Goal: Task Accomplishment & Management: Use online tool/utility

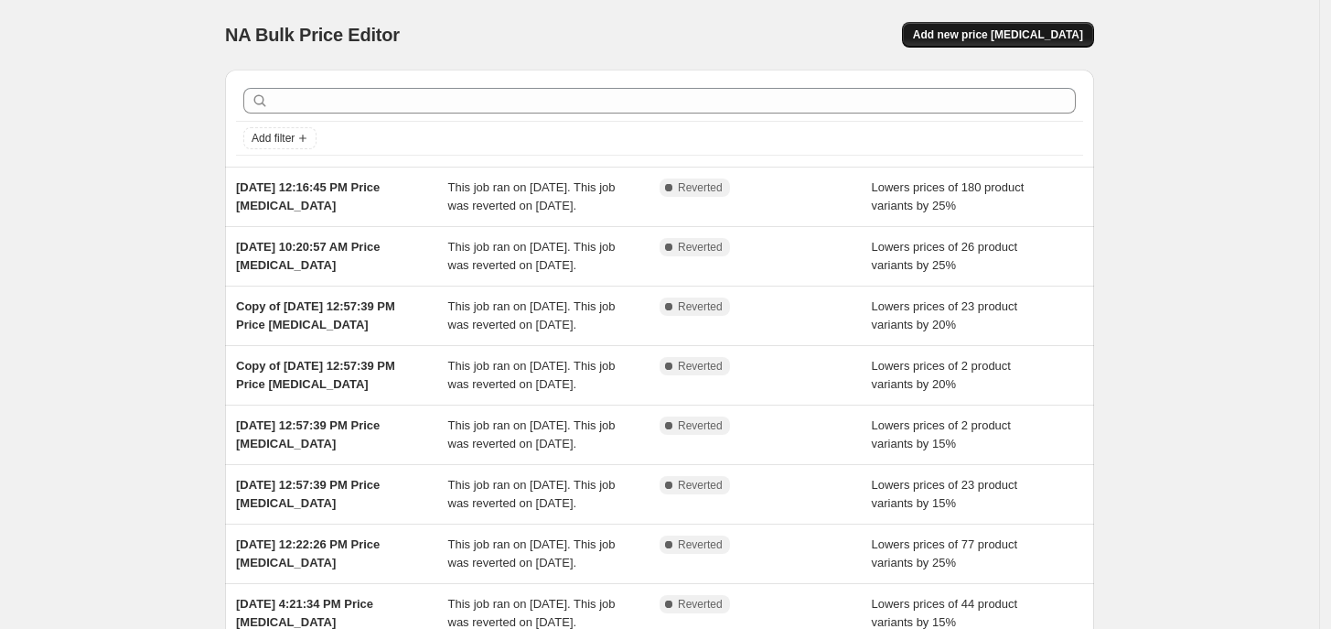
click at [1076, 47] on button "Add new price [MEDICAL_DATA]" at bounding box center [998, 35] width 192 height 26
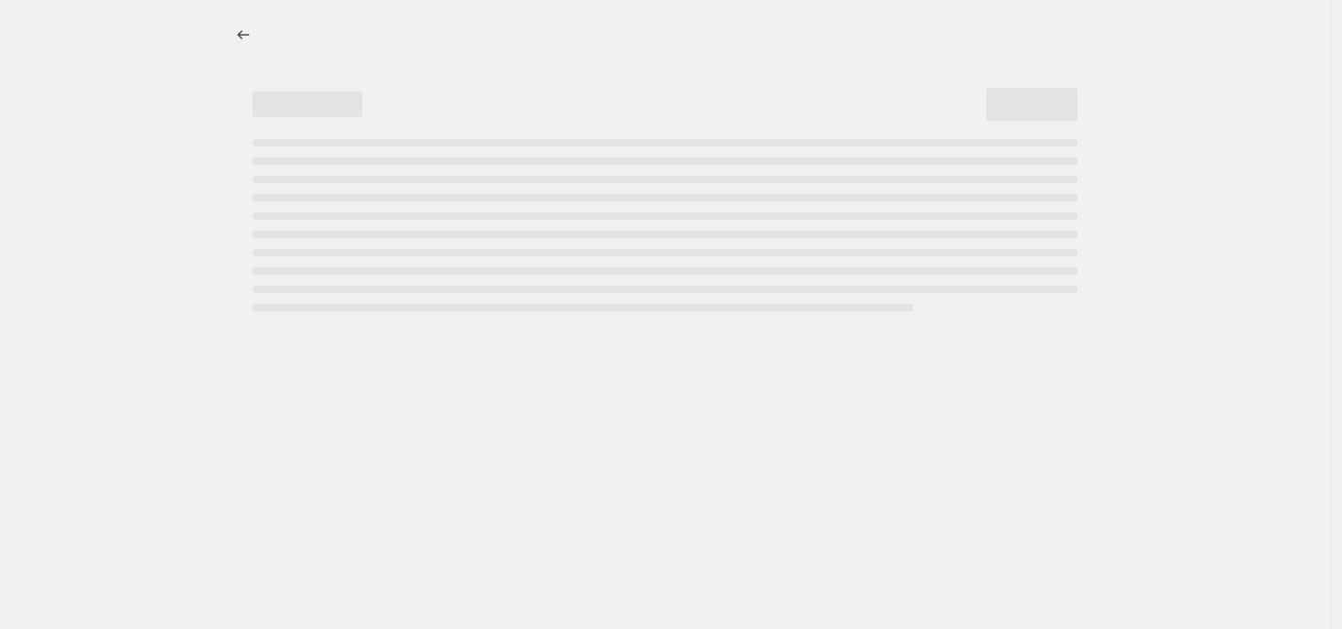
select select "percentage"
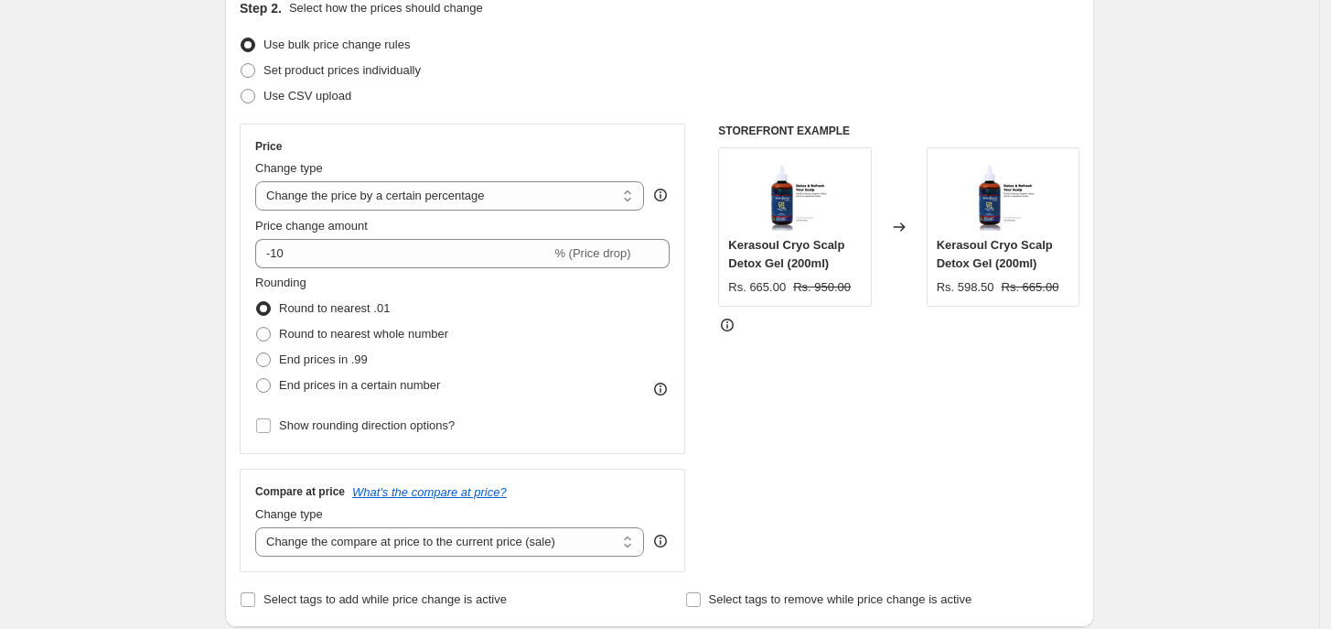
scroll to position [238, 0]
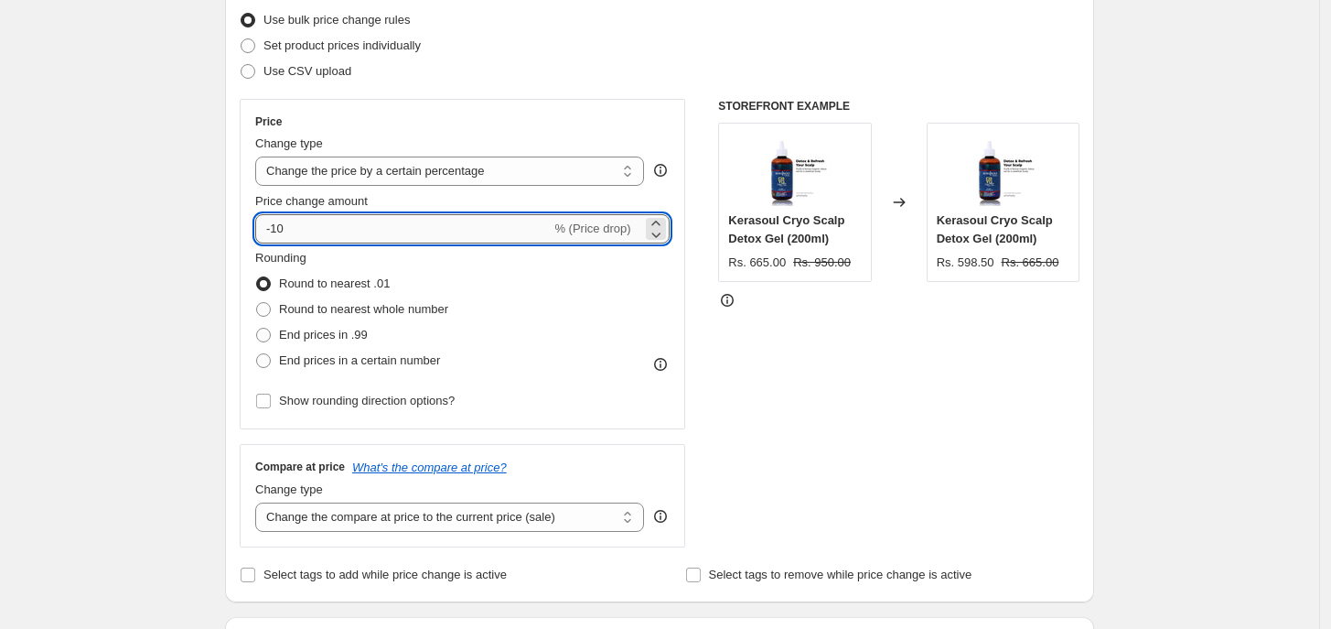
click at [428, 230] on input "-10" at bounding box center [403, 228] width 296 height 29
type input "-15"
click at [641, 120] on div "Price" at bounding box center [462, 121] width 415 height 15
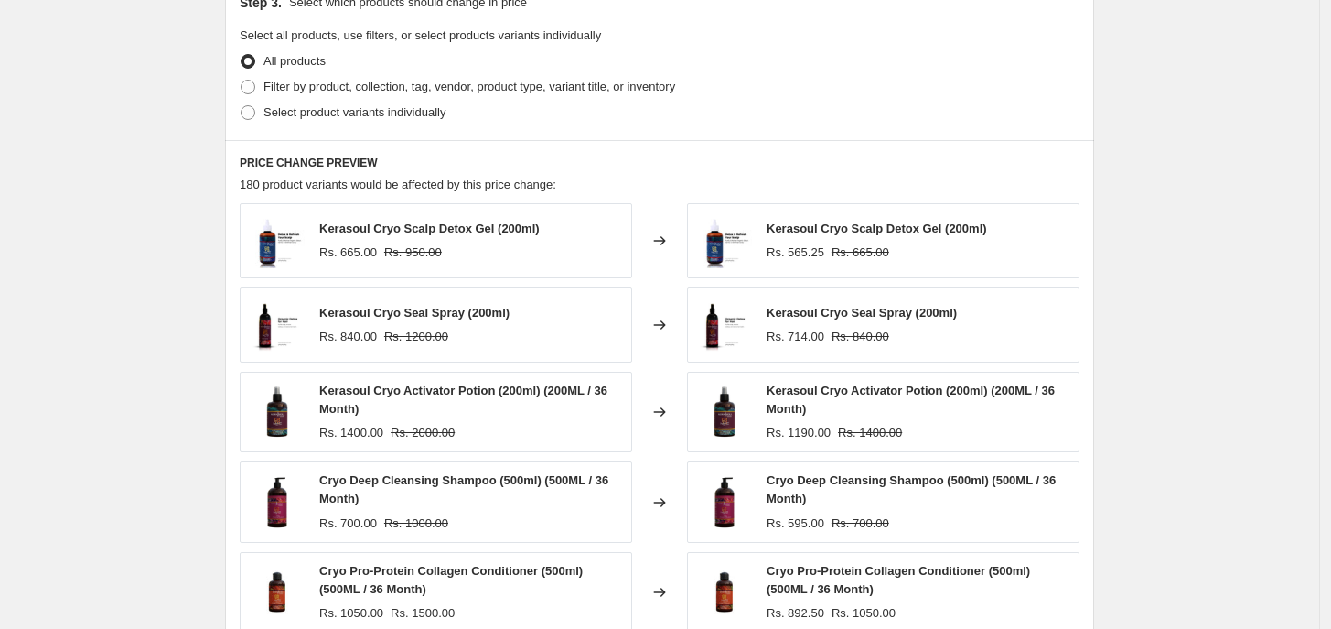
scroll to position [1222, 0]
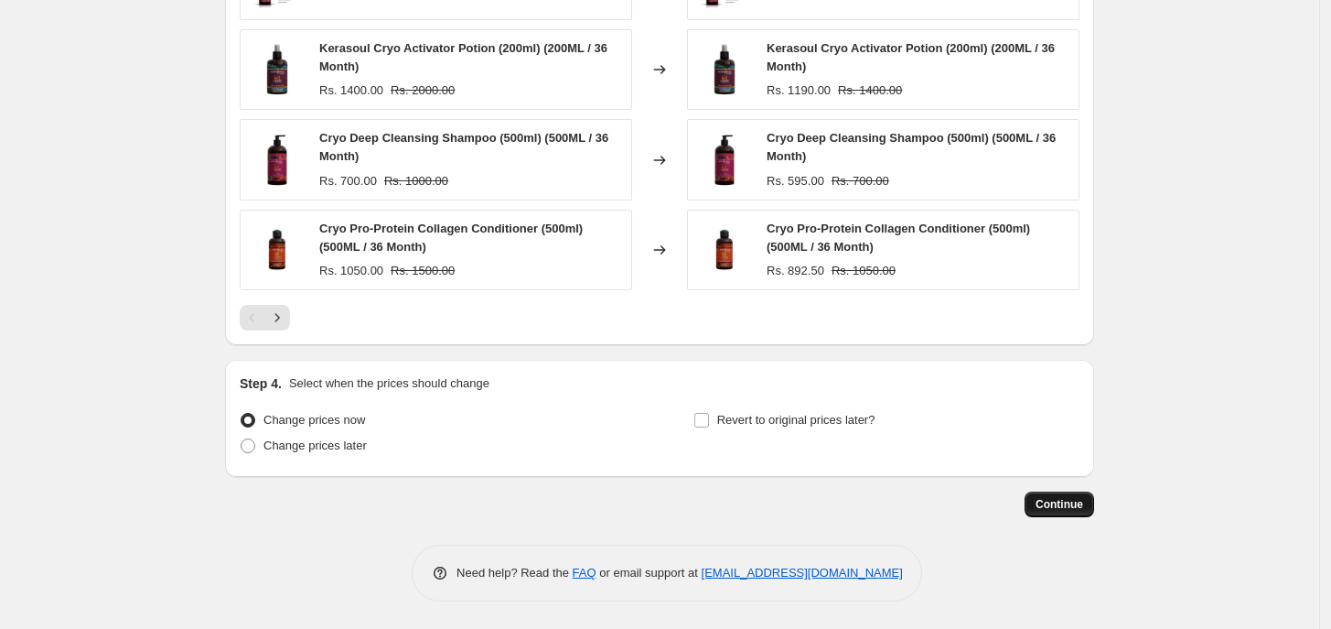
click at [1072, 507] on span "Continue" at bounding box center [1060, 504] width 48 height 15
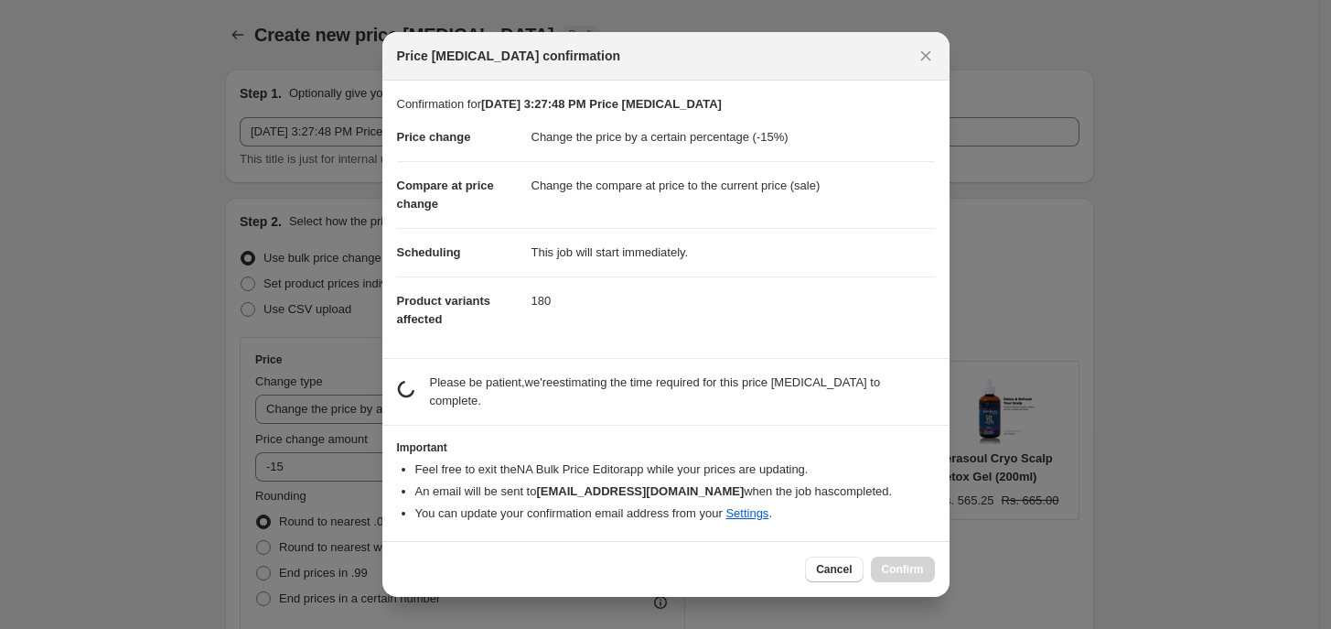
scroll to position [0, 0]
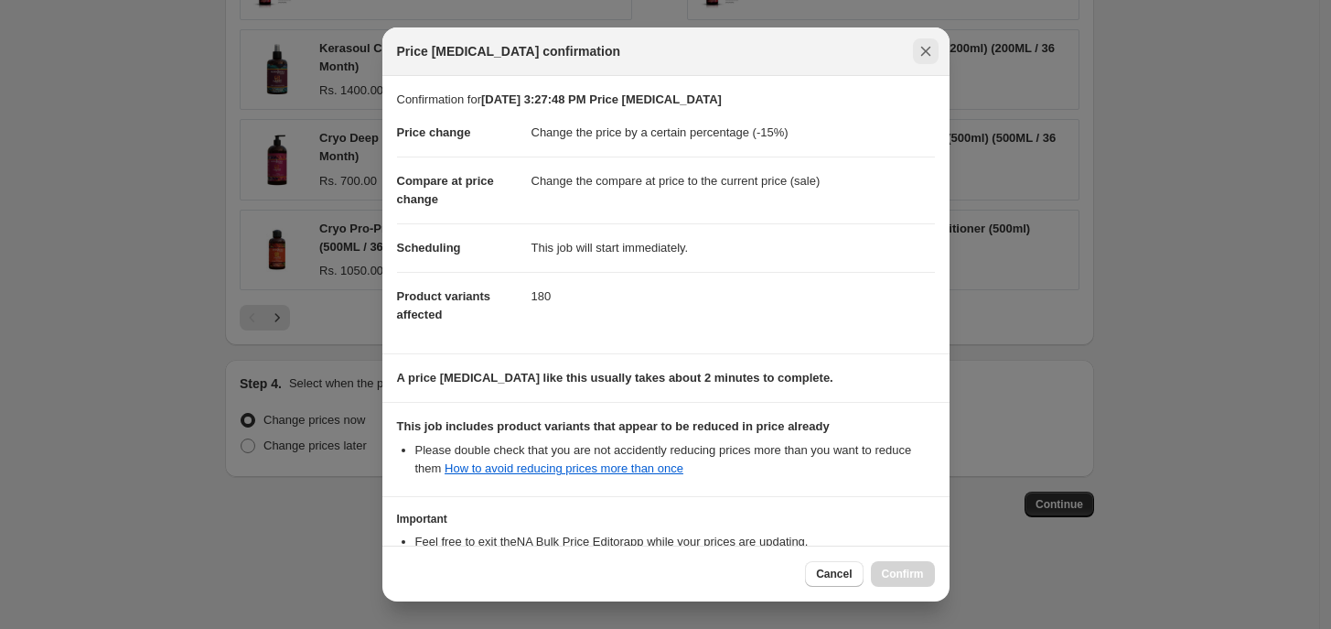
click at [930, 42] on icon "Close" at bounding box center [926, 51] width 18 height 18
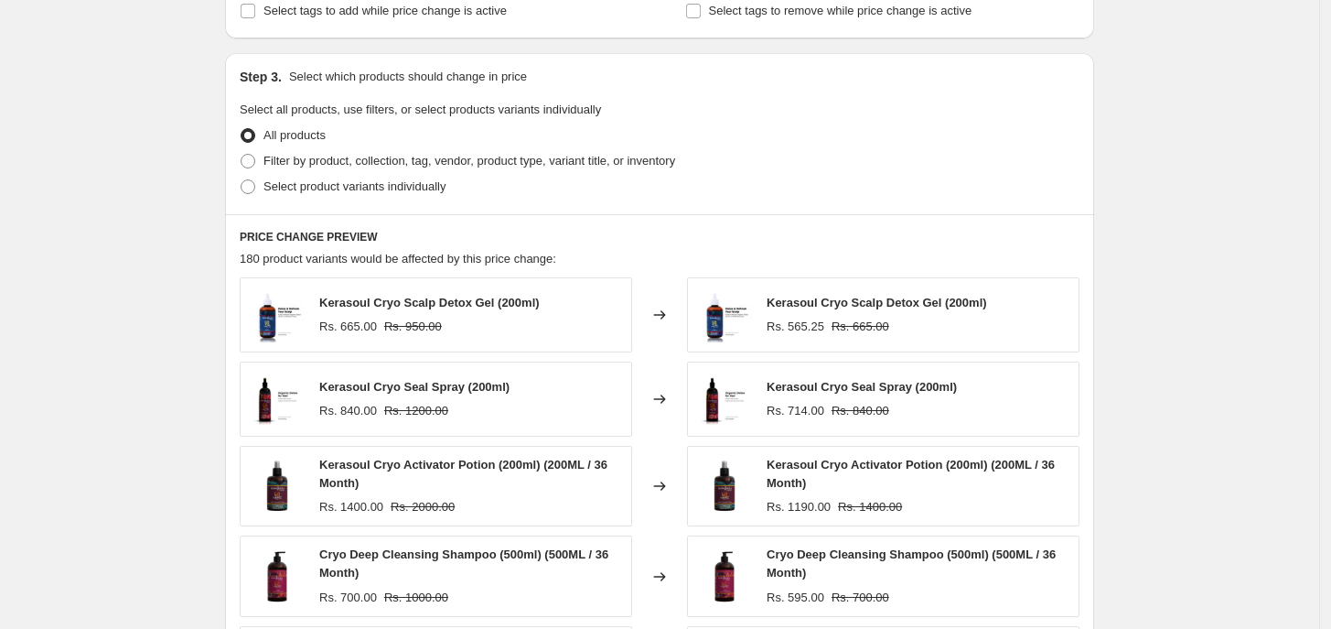
scroll to position [778, 0]
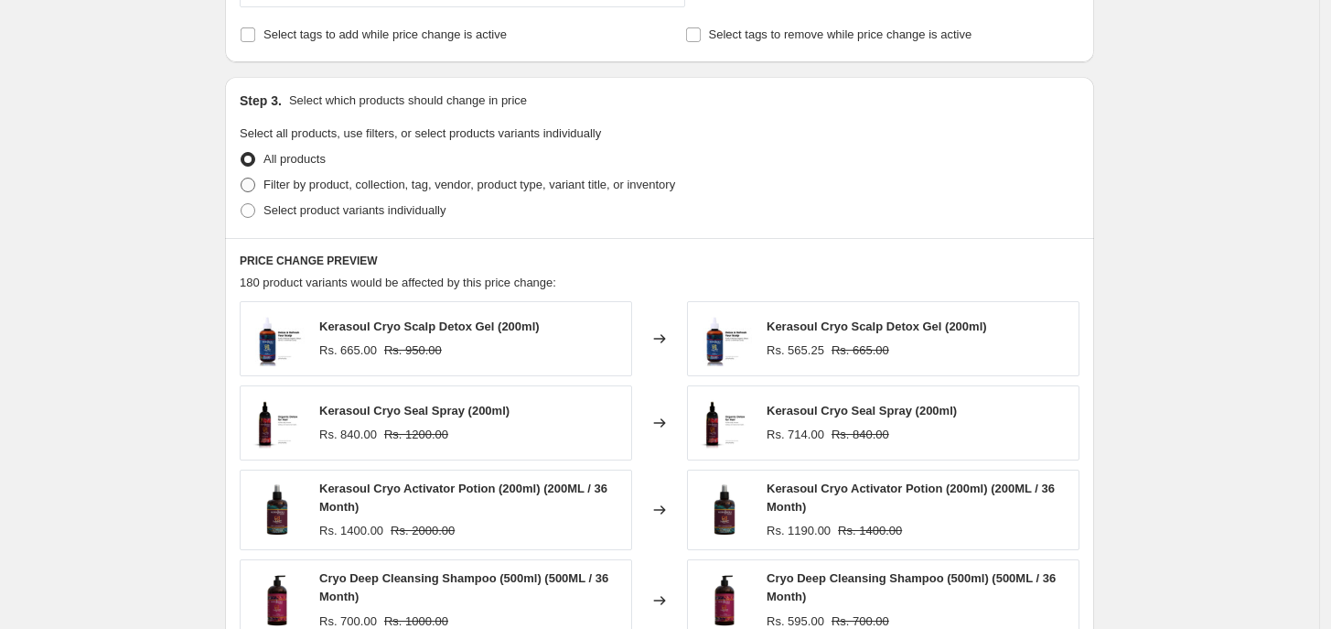
click at [334, 181] on span "Filter by product, collection, tag, vendor, product type, variant title, or inv…" at bounding box center [470, 185] width 412 height 14
click at [242, 178] on input "Filter by product, collection, tag, vendor, product type, variant title, or inv…" at bounding box center [241, 178] width 1 height 1
radio input "true"
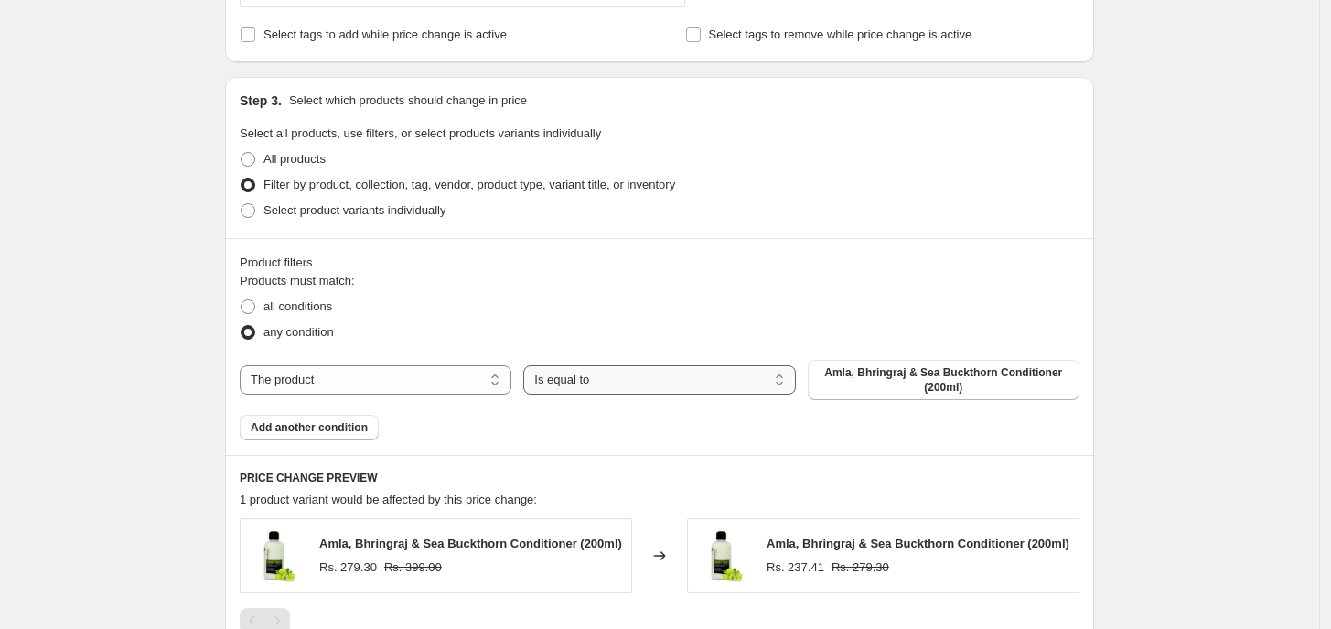
click at [561, 379] on select "Is equal to Is not equal to" at bounding box center [659, 379] width 272 height 29
select select "not_equal"
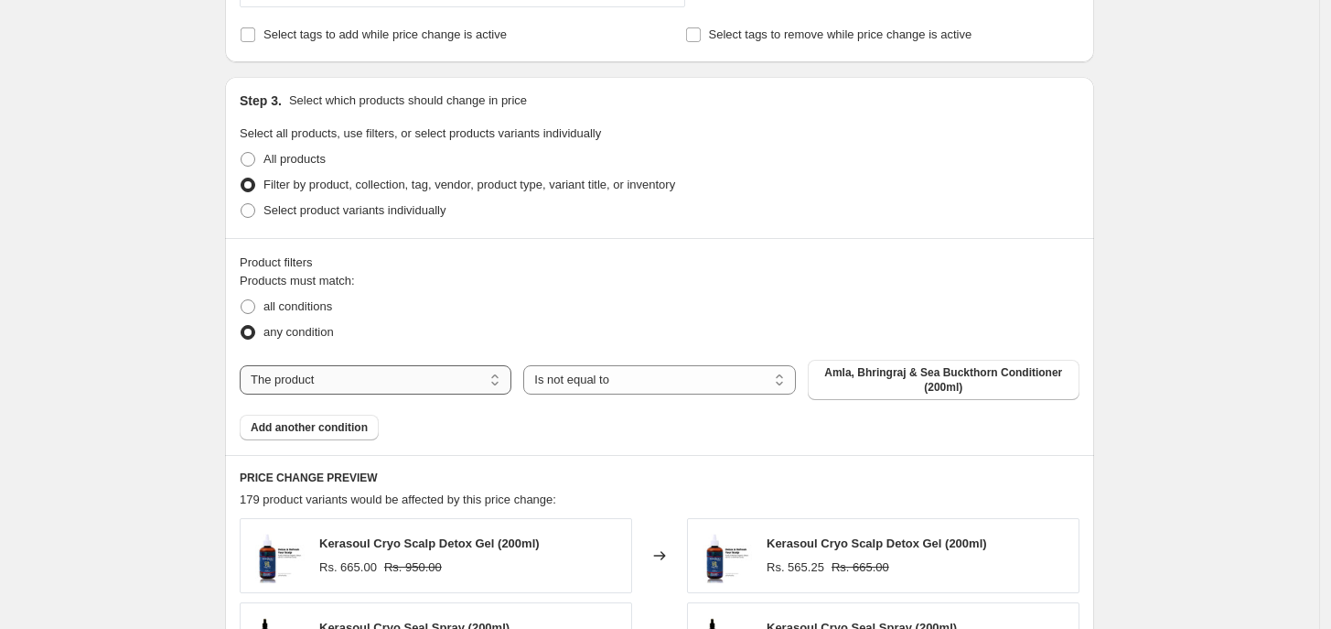
click at [408, 381] on select "The product The product's collection The product's tag The product's vendor The…" at bounding box center [376, 379] width 272 height 29
select select "collection"
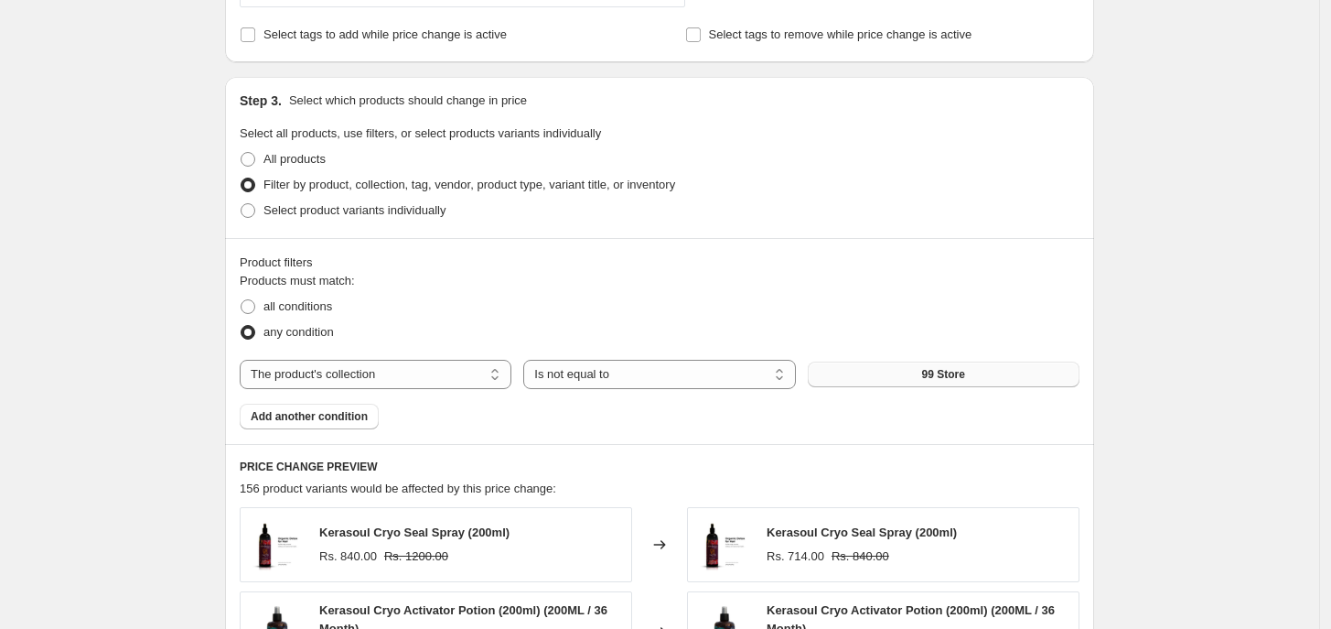
click at [1007, 373] on button "99 Store" at bounding box center [944, 374] width 272 height 26
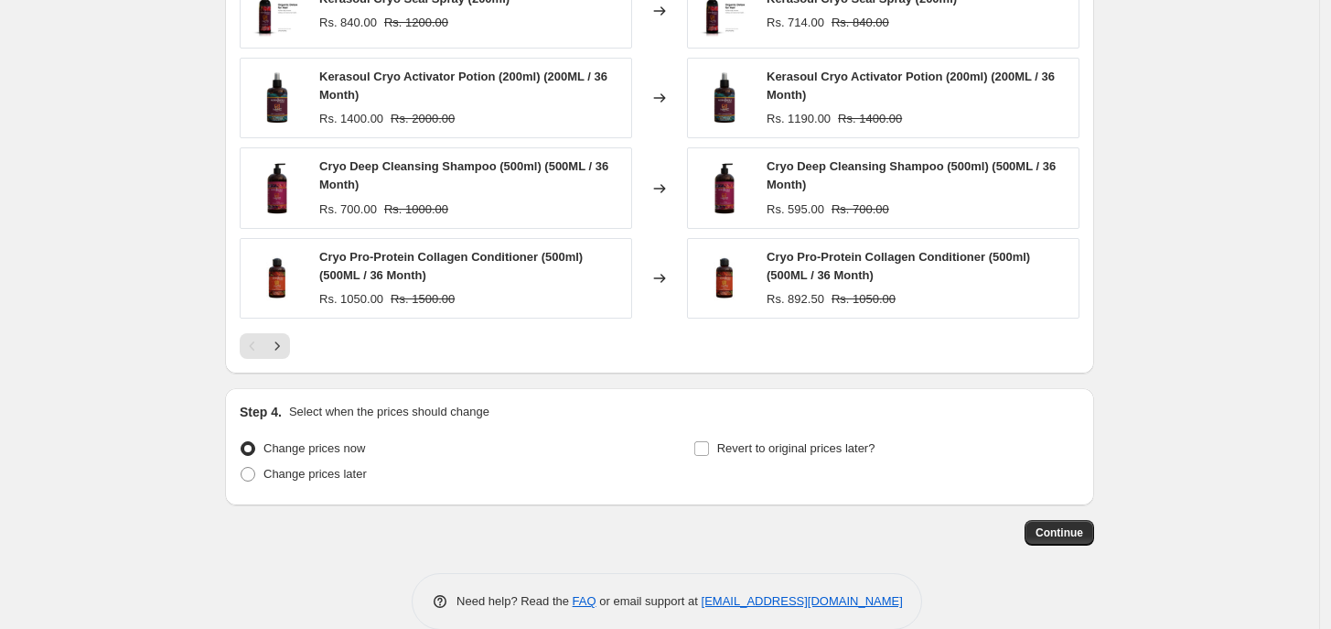
scroll to position [1400, 0]
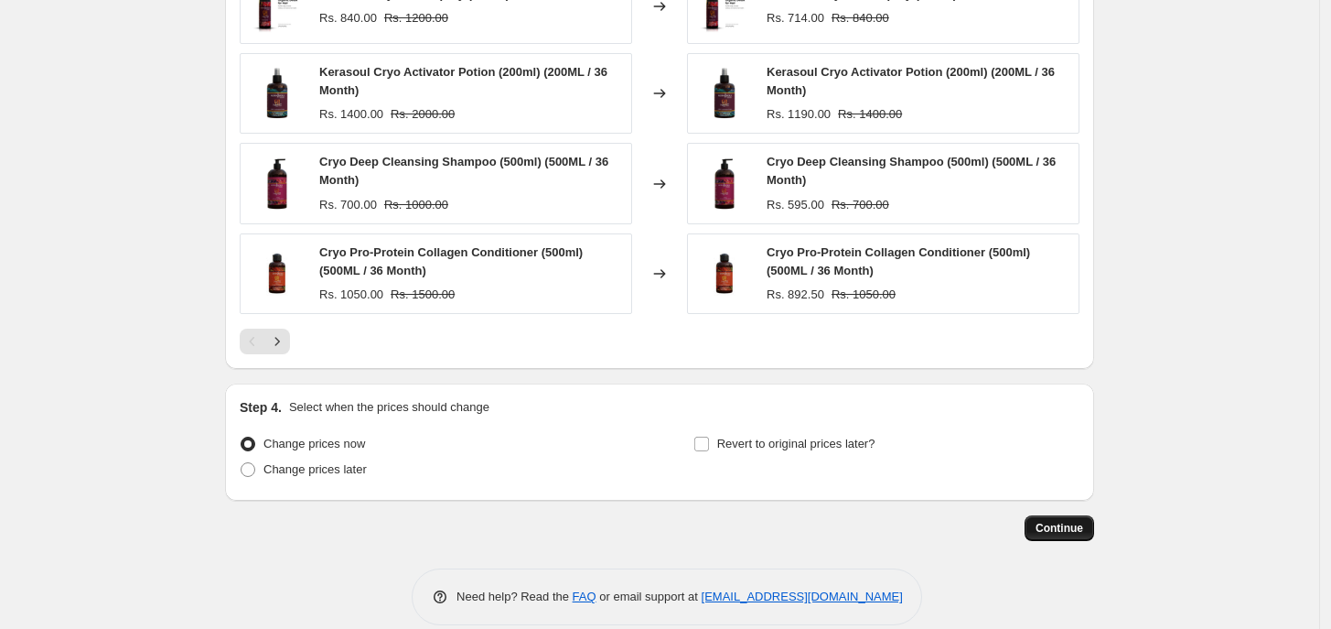
click at [1071, 535] on span "Continue" at bounding box center [1060, 528] width 48 height 15
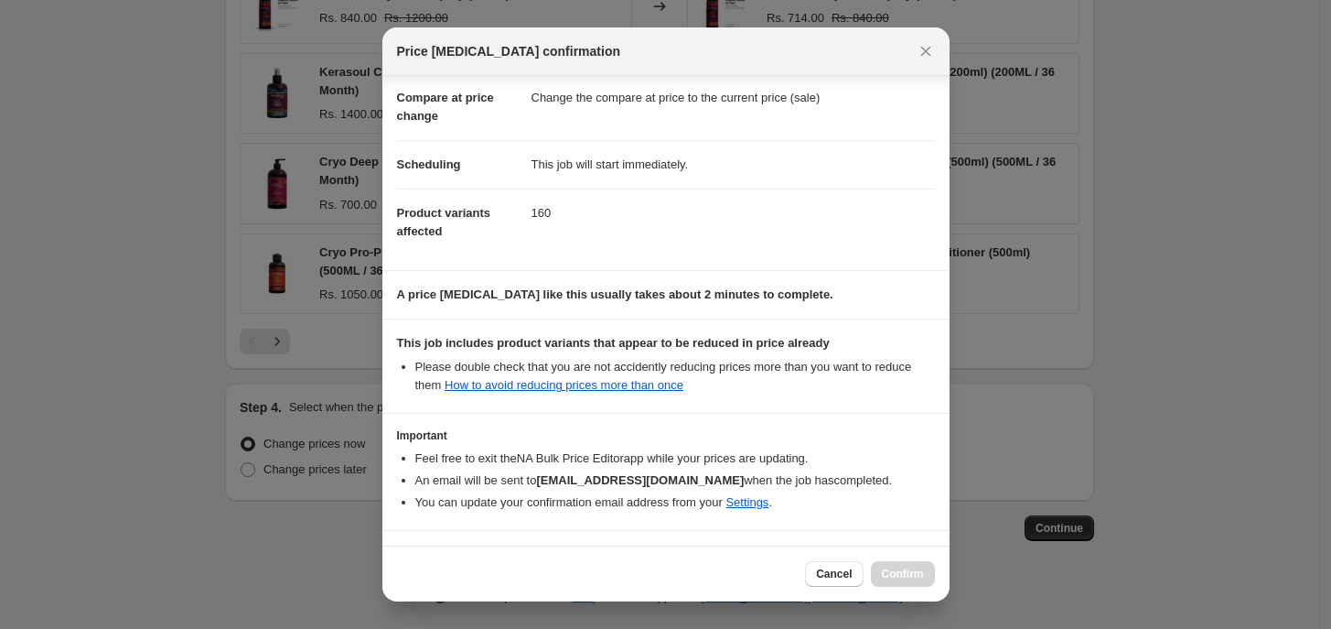
scroll to position [143, 0]
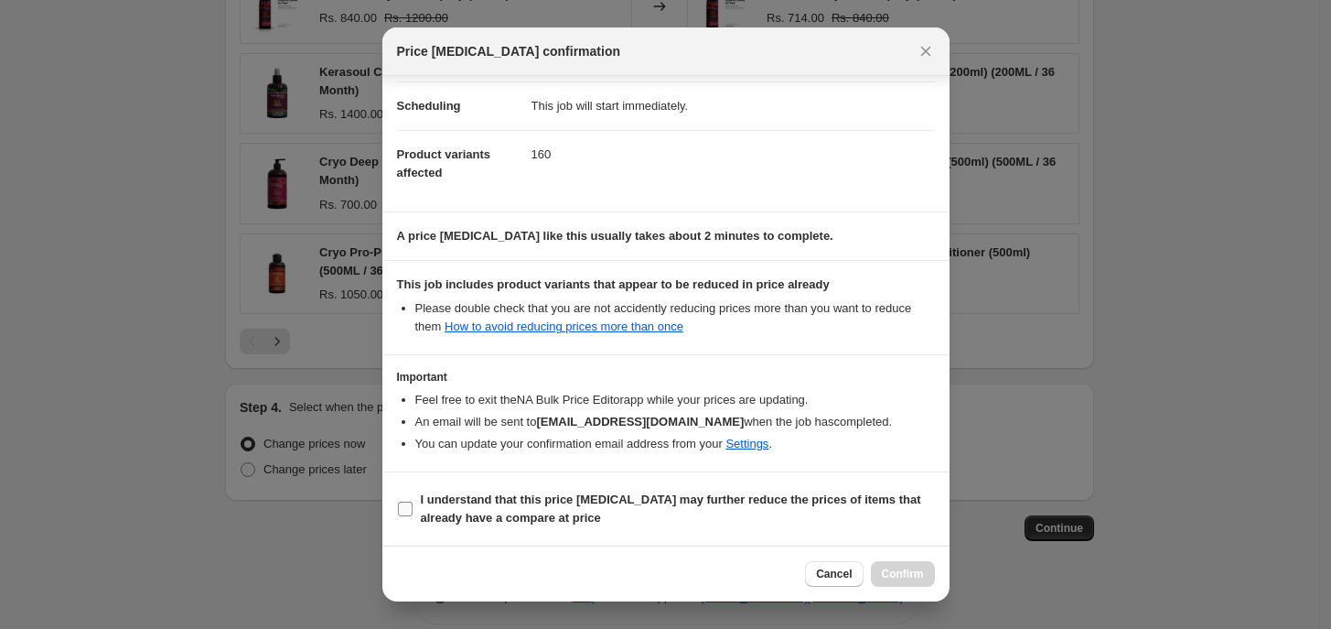
click at [431, 517] on b "I understand that this price change job may further reduce the prices of items …" at bounding box center [671, 508] width 501 height 32
click at [413, 516] on input "I understand that this price change job may further reduce the prices of items …" at bounding box center [405, 508] width 15 height 15
checkbox input "true"
click at [899, 593] on div "Cancel Confirm" at bounding box center [665, 573] width 567 height 56
click at [903, 575] on span "Confirm" at bounding box center [903, 573] width 42 height 15
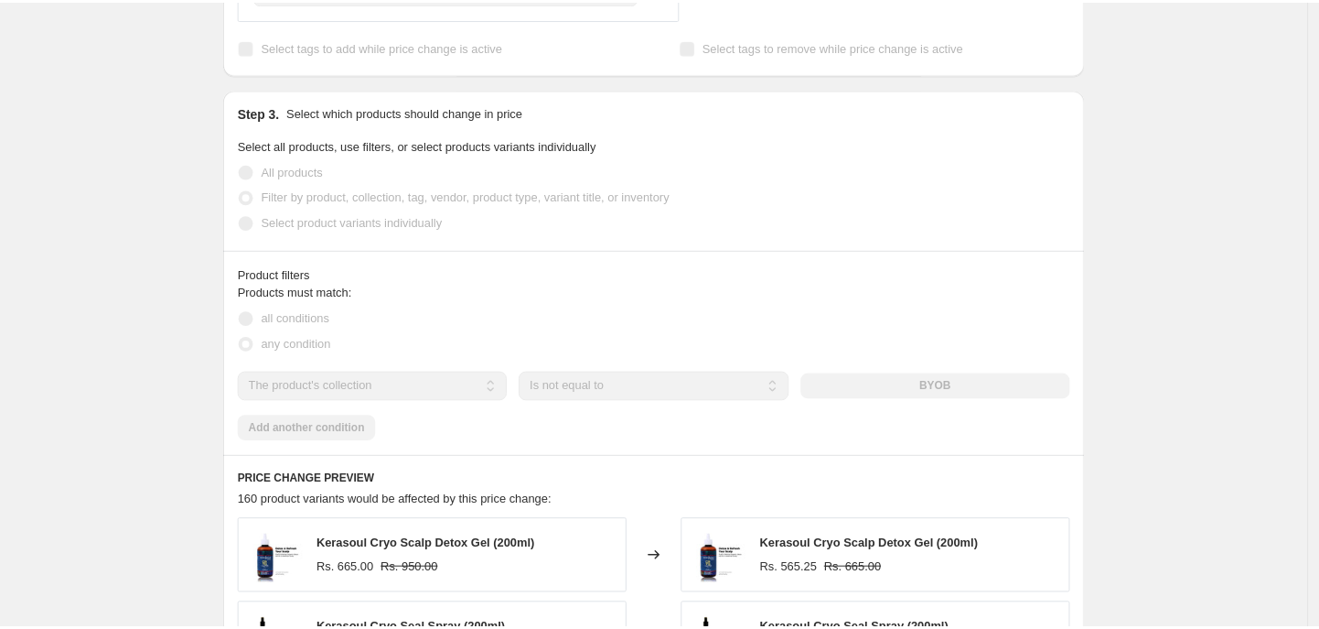
scroll to position [715, 0]
